Goal: Task Accomplishment & Management: Use online tool/utility

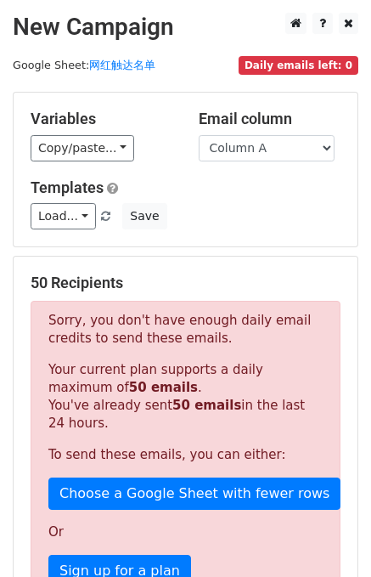
click at [116, 55] on main "New Campaign Daily emails left: 0 Google Sheet: 网红触达名单 Variables Copy/paste... …" at bounding box center [185, 452] width 371 height 879
click at [109, 65] on link "网红触达名单" at bounding box center [122, 65] width 66 height 13
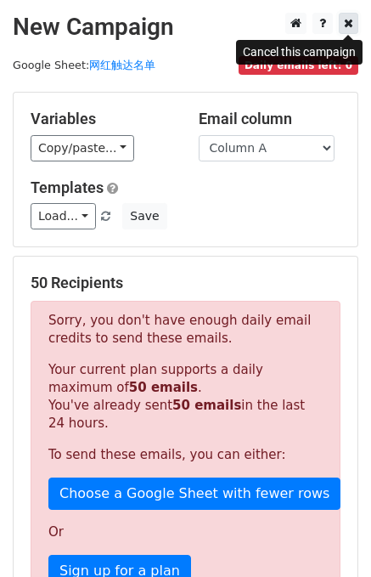
click at [352, 26] on icon at bounding box center [348, 23] width 9 height 12
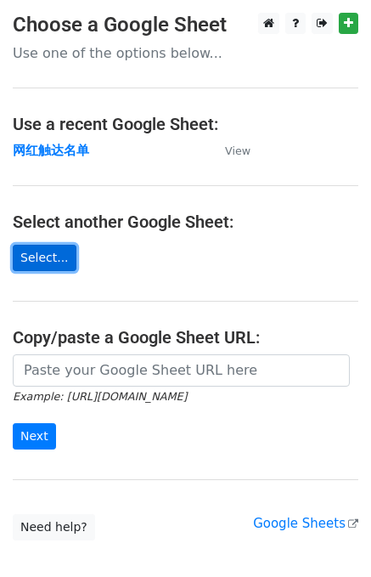
click at [48, 265] on link "Select..." at bounding box center [45, 258] width 64 height 26
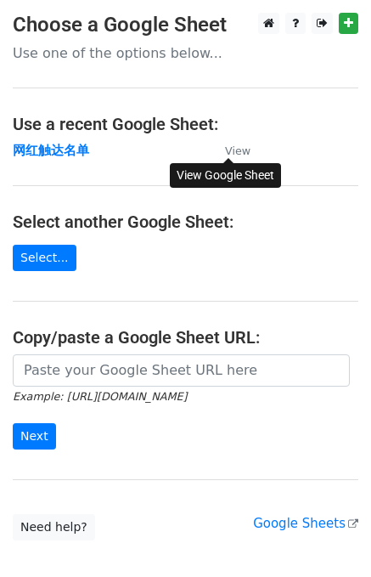
click at [246, 155] on small "View" at bounding box center [237, 150] width 25 height 13
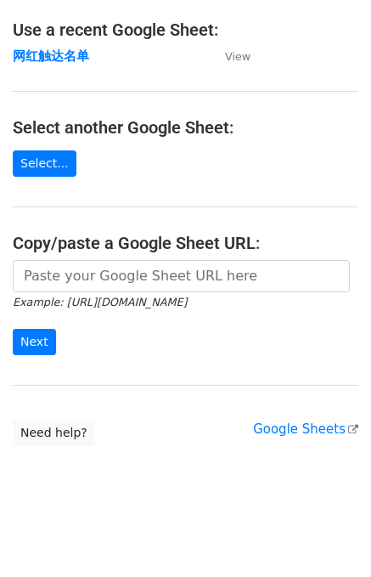
scroll to position [99, 0]
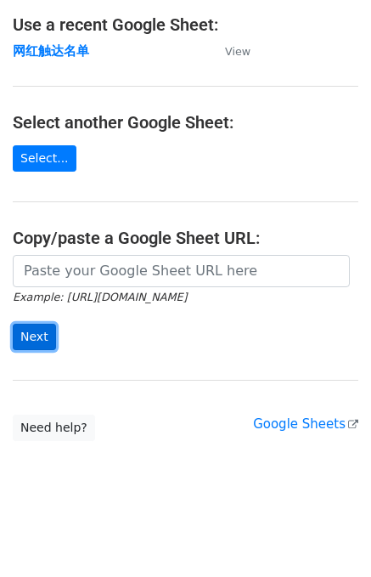
click at [48, 335] on input "Next" at bounding box center [34, 337] width 43 height 26
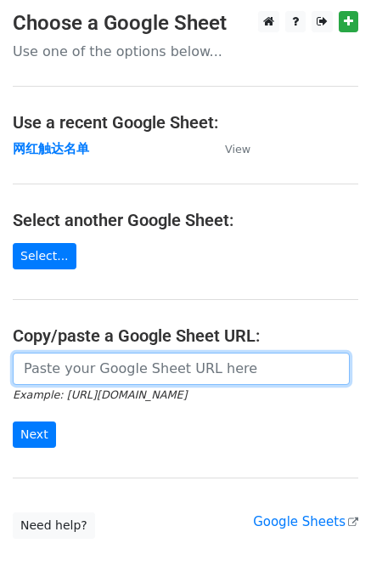
scroll to position [0, 0]
